Goal: Communication & Community: Answer question/provide support

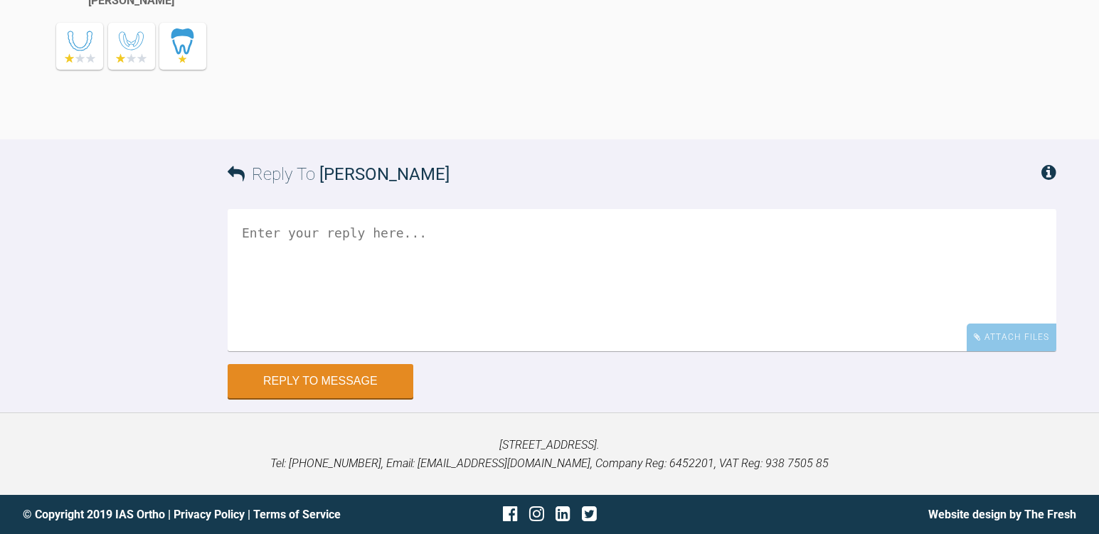
scroll to position [6641, 0]
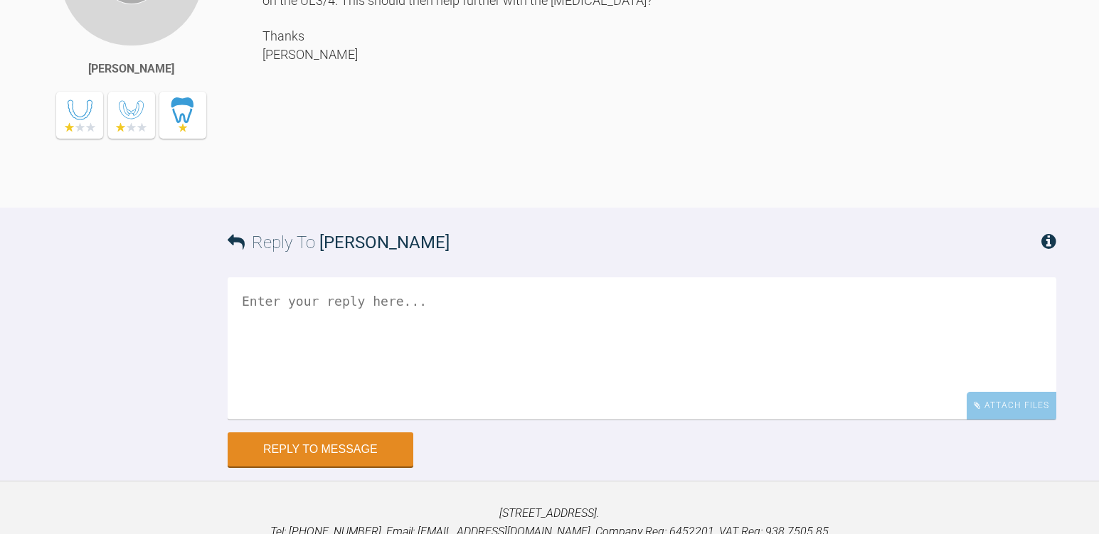
drag, startPoint x: 421, startPoint y: 303, endPoint x: 545, endPoint y: 307, distance: 123.9
click at [545, 186] on div "Hi Kelly, Just had another look at this set up today. With the UR gap 3/4, they…" at bounding box center [660, 44] width 794 height 285
drag, startPoint x: 545, startPoint y: 307, endPoint x: 640, endPoint y: 307, distance: 95.4
click at [640, 186] on div "Hi Kelly, Just had another look at this set up today. With the UR gap 3/4, they…" at bounding box center [660, 44] width 794 height 285
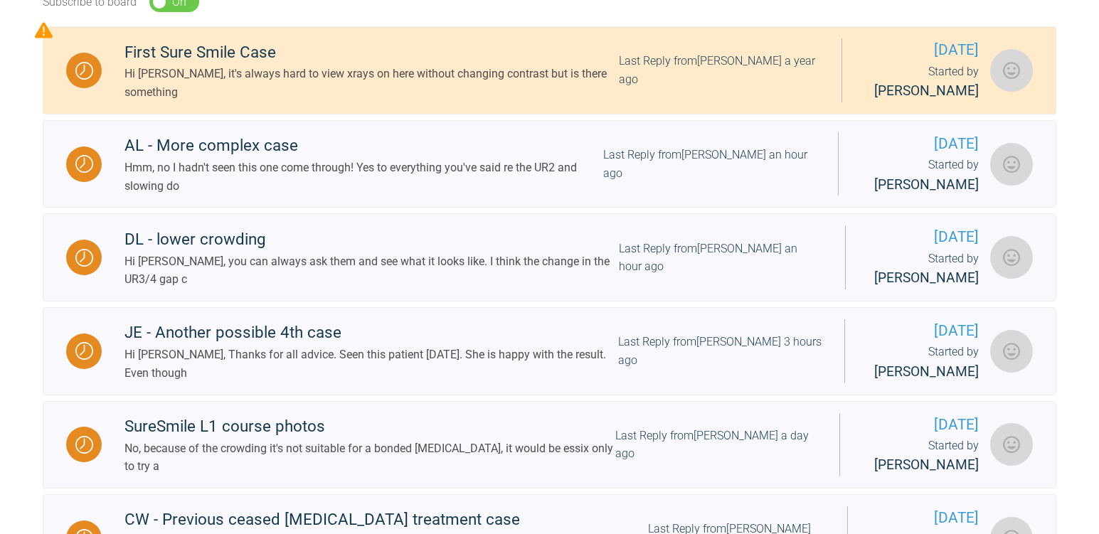
scroll to position [252, 0]
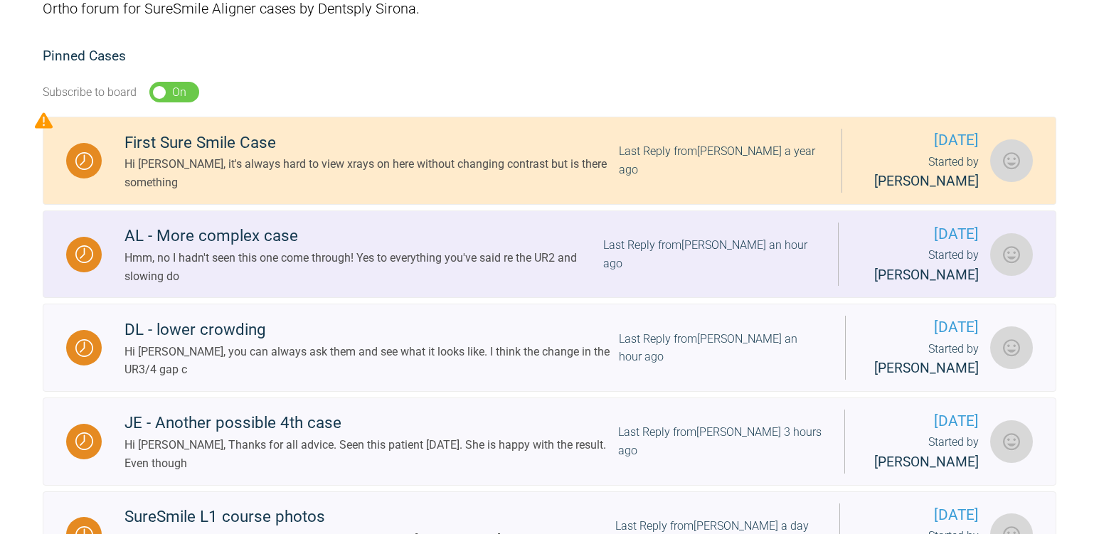
click at [353, 282] on div "Hmm, no I hadn't seen this one come through! Yes to everything you've said re t…" at bounding box center [364, 267] width 479 height 36
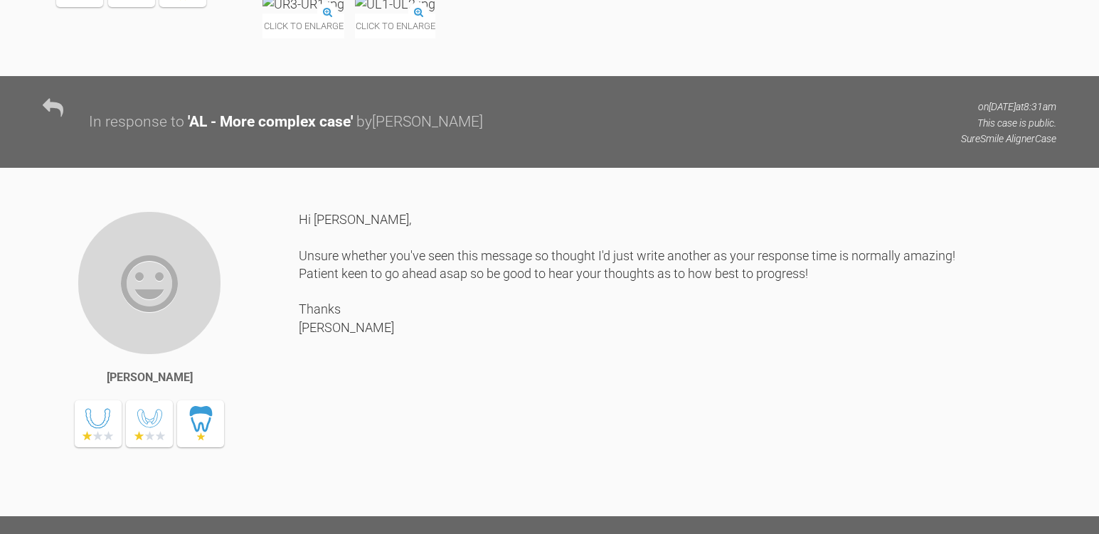
scroll to position [8713, 0]
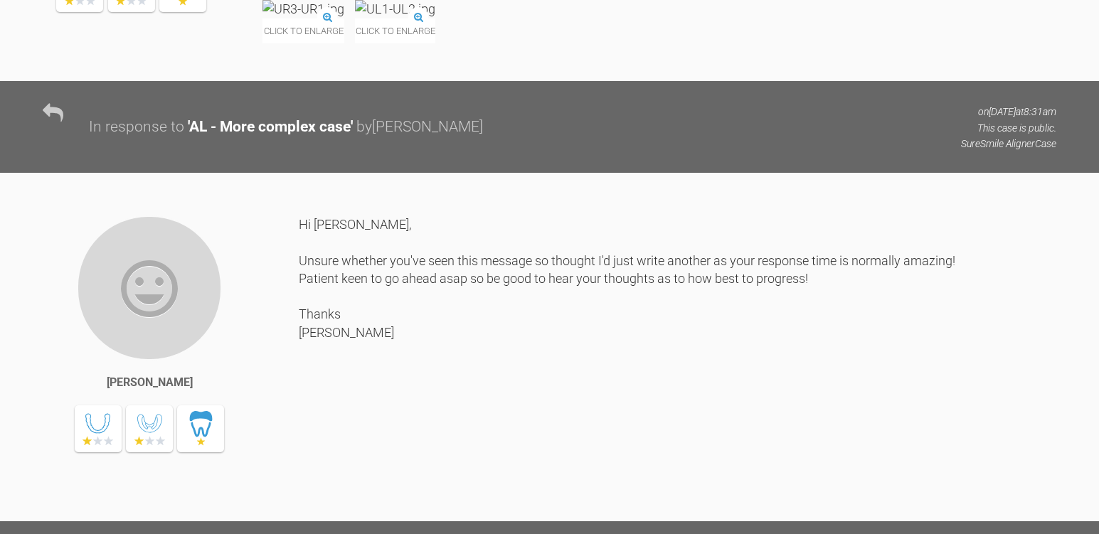
drag, startPoint x: 811, startPoint y: 198, endPoint x: 817, endPoint y: 209, distance: 12.4
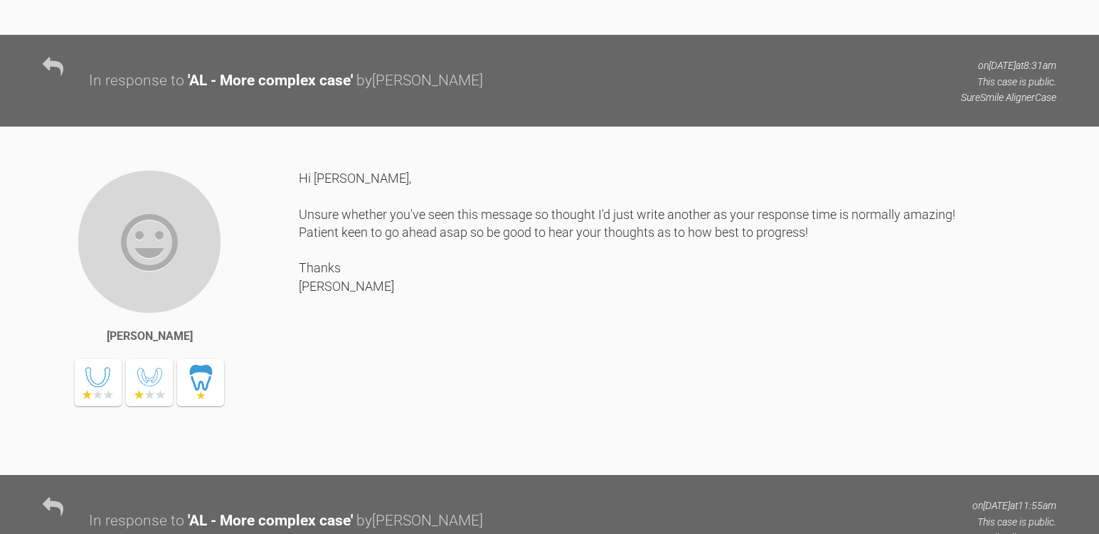
scroll to position [8785, 0]
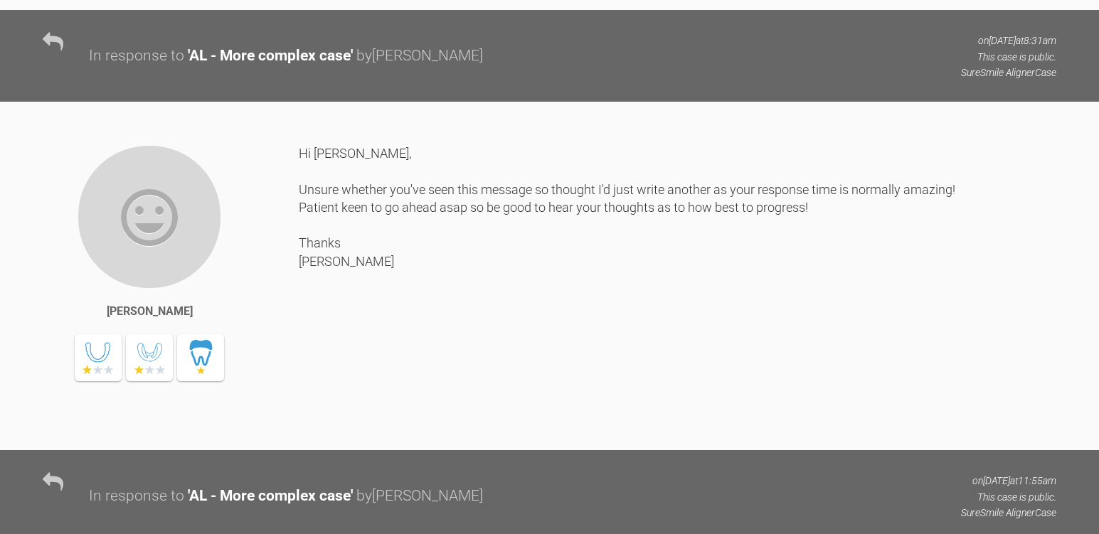
drag, startPoint x: 426, startPoint y: 162, endPoint x: 438, endPoint y: 174, distance: 16.1
